Goal: Connect with others: Connect with others

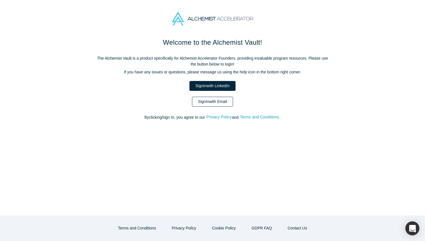
click at [221, 101] on link "Sign In with Email" at bounding box center [212, 102] width 41 height 10
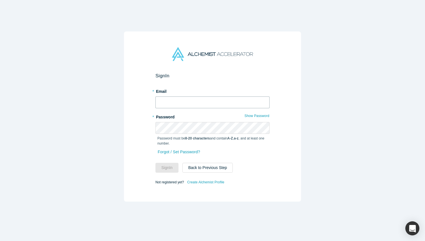
click at [221, 101] on input "text" at bounding box center [212, 102] width 114 height 12
type input "ameiners@namalab.com.mx"
click at [170, 165] on button "Sign In" at bounding box center [166, 168] width 23 height 10
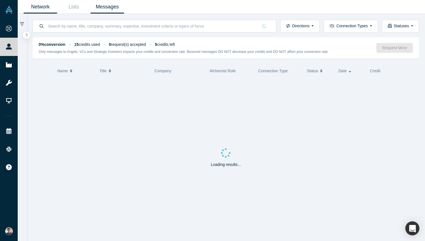
click at [40, 4] on link "Network" at bounding box center [40, 6] width 33 height 13
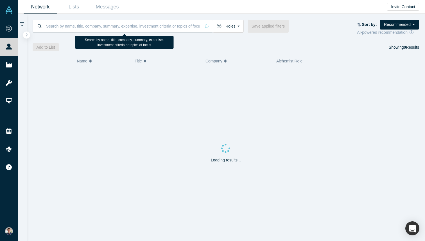
click at [81, 29] on input at bounding box center [123, 25] width 155 height 13
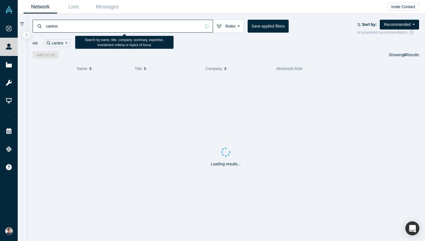
type input "cantos"
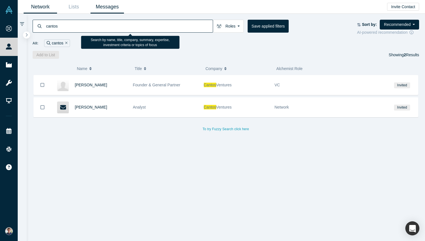
click at [110, 5] on link "Messages" at bounding box center [106, 6] width 33 height 13
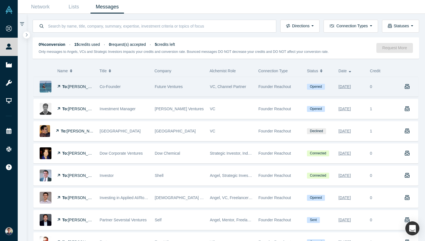
click at [170, 93] on div "Future Ventures" at bounding box center [179, 86] width 49 height 19
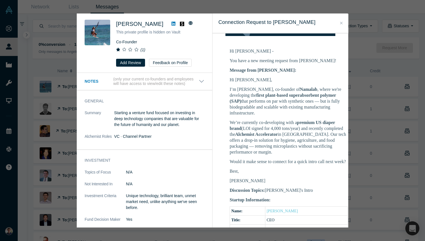
scroll to position [86, 0]
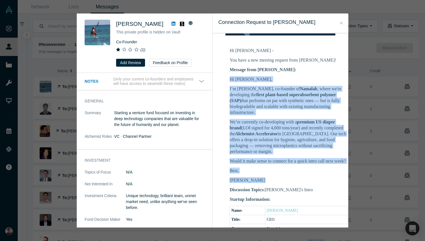
drag, startPoint x: 229, startPoint y: 72, endPoint x: 251, endPoint y: 172, distance: 102.4
click at [251, 172] on td "Hi Maryanna - You have a new meeting request from Andres Meiners! Message from …" at bounding box center [288, 237] width 140 height 386
copy div "Hi Maryanna, I’m Andrés, co-founder of Namalab , where we're developing the fir…"
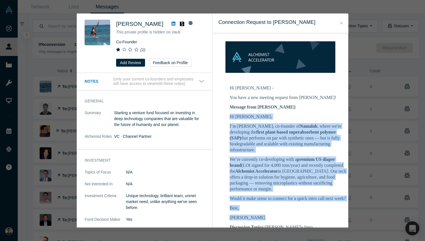
scroll to position [0, 0]
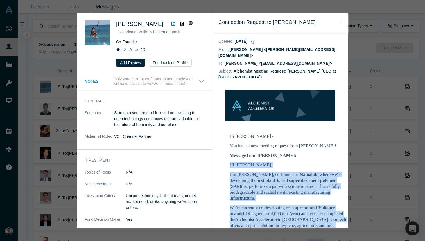
click at [44, 64] on div "Was the recommendation useful? Maryanna Saenko This private profile is hidden o…" at bounding box center [212, 120] width 425 height 241
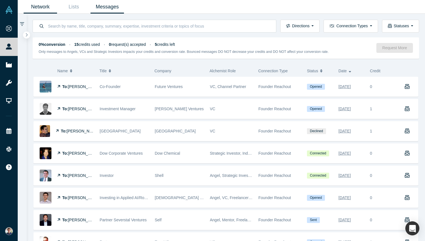
click at [47, 5] on link "Network" at bounding box center [40, 6] width 33 height 13
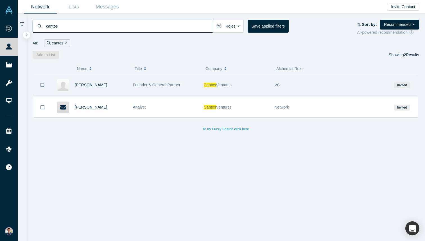
click at [118, 84] on div "Ian Rountree" at bounding box center [101, 84] width 52 height 19
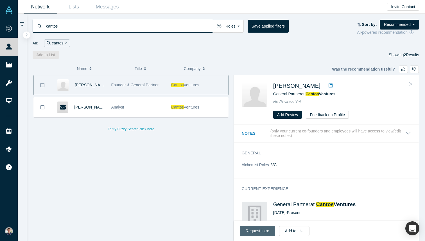
click at [250, 231] on button "Request Intro" at bounding box center [257, 231] width 35 height 10
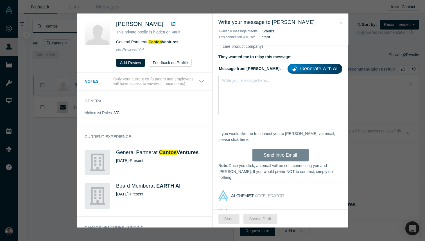
scroll to position [184, 0]
click at [246, 100] on div "Write your message here..." at bounding box center [280, 95] width 124 height 39
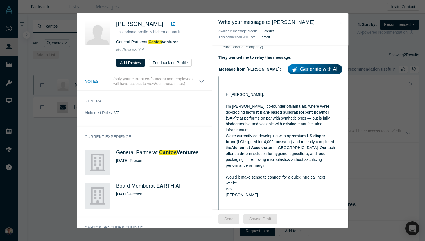
click at [225, 99] on div "Hi Maryanna, I’m Andrés, co-founder of Namalab , where we're developing the fir…" at bounding box center [280, 144] width 116 height 133
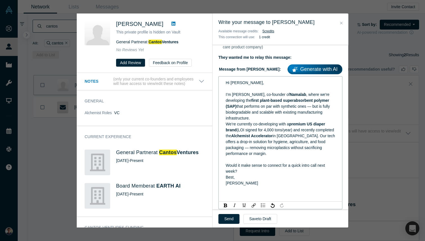
click at [238, 85] on span "Hi Maryanna," at bounding box center [245, 82] width 38 height 4
click at [171, 25] on icon at bounding box center [173, 24] width 4 height 4
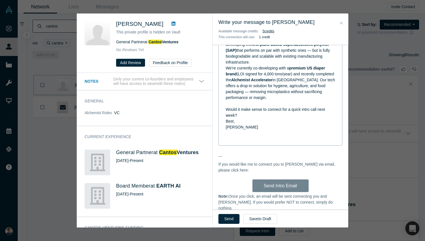
scroll to position [320, 0]
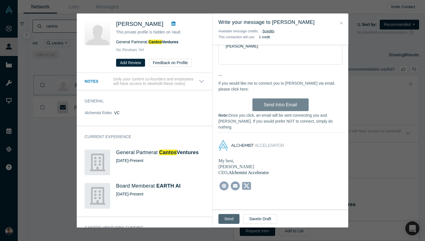
click at [223, 219] on button "Send" at bounding box center [228, 219] width 21 height 10
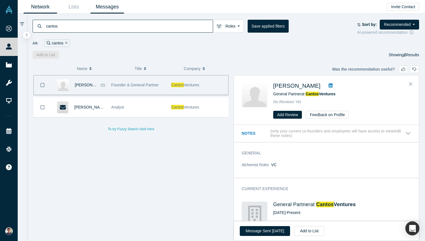
click at [102, 5] on link "Messages" at bounding box center [106, 6] width 33 height 13
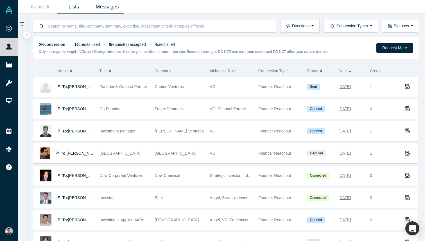
click at [70, 4] on link "Lists" at bounding box center [73, 6] width 33 height 13
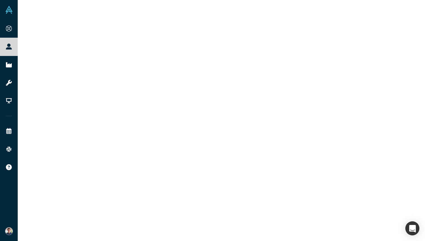
click at [108, 6] on div at bounding box center [221, 120] width 407 height 241
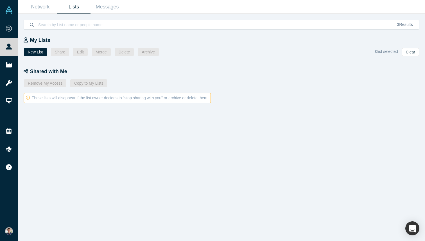
click at [108, 6] on link "Messages" at bounding box center [106, 6] width 33 height 13
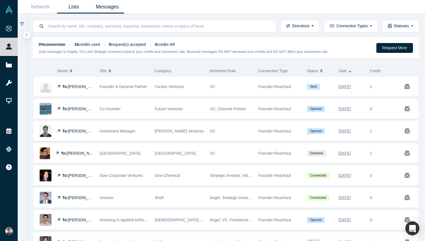
click at [73, 6] on link "Lists" at bounding box center [73, 6] width 33 height 13
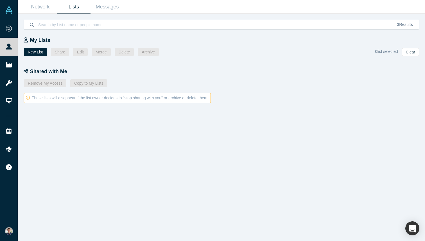
click at [126, 8] on div "Network Lists Messages" at bounding box center [221, 7] width 407 height 14
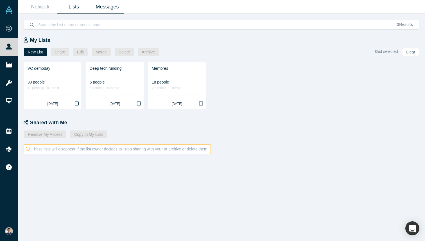
click at [111, 6] on link "Messages" at bounding box center [106, 6] width 33 height 13
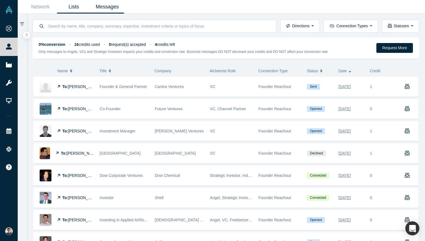
click at [74, 9] on link "Lists" at bounding box center [73, 6] width 33 height 13
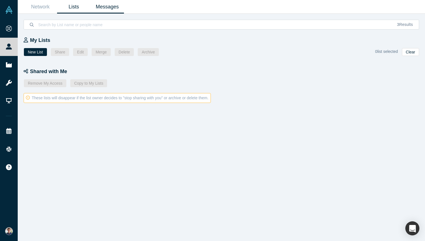
click at [113, 7] on link "Messages" at bounding box center [106, 6] width 33 height 13
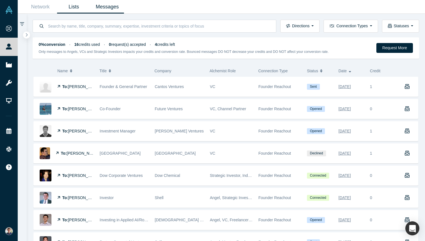
click at [74, 8] on link "Lists" at bounding box center [73, 6] width 33 height 13
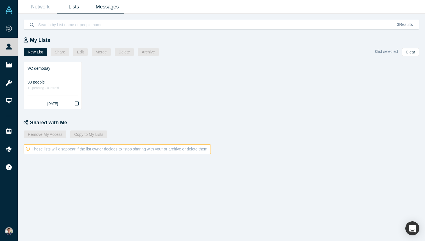
click at [118, 8] on link "Messages" at bounding box center [106, 6] width 33 height 13
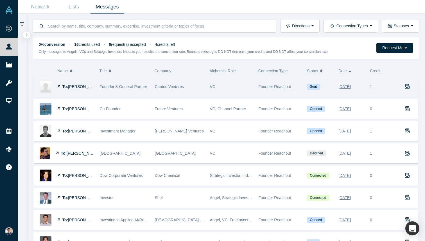
click at [119, 89] on div "Founder & General Partner" at bounding box center [124, 86] width 49 height 19
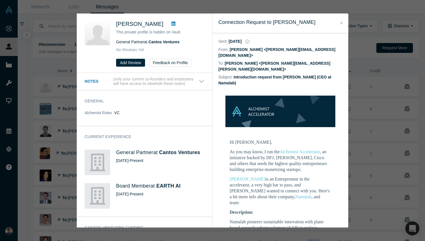
click at [343, 21] on button "Close" at bounding box center [341, 23] width 6 height 6
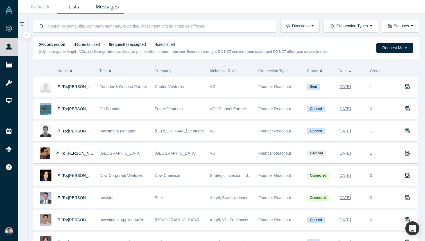
click at [83, 5] on link "Lists" at bounding box center [73, 6] width 33 height 13
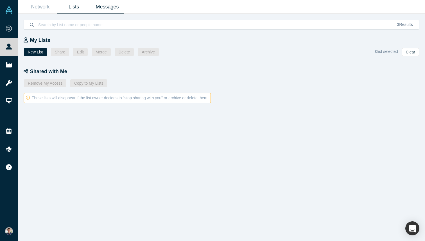
click at [109, 3] on link "Messages" at bounding box center [106, 6] width 33 height 13
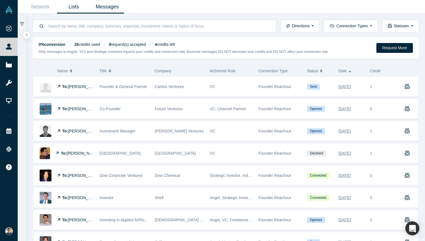
click at [80, 13] on link "Lists" at bounding box center [73, 6] width 33 height 13
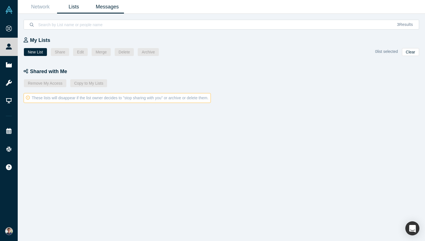
click at [117, 4] on link "Messages" at bounding box center [106, 6] width 33 height 13
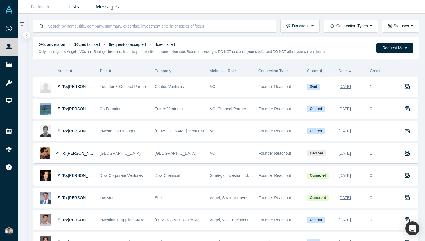
click at [74, 9] on link "Lists" at bounding box center [73, 6] width 33 height 13
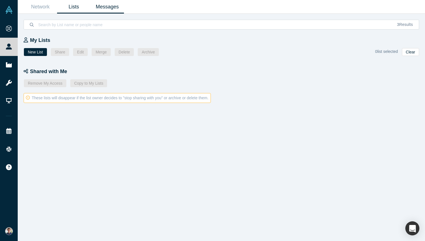
click at [108, 10] on link "Messages" at bounding box center [106, 6] width 33 height 13
